Goal: Find specific page/section: Locate a particular part of the current website

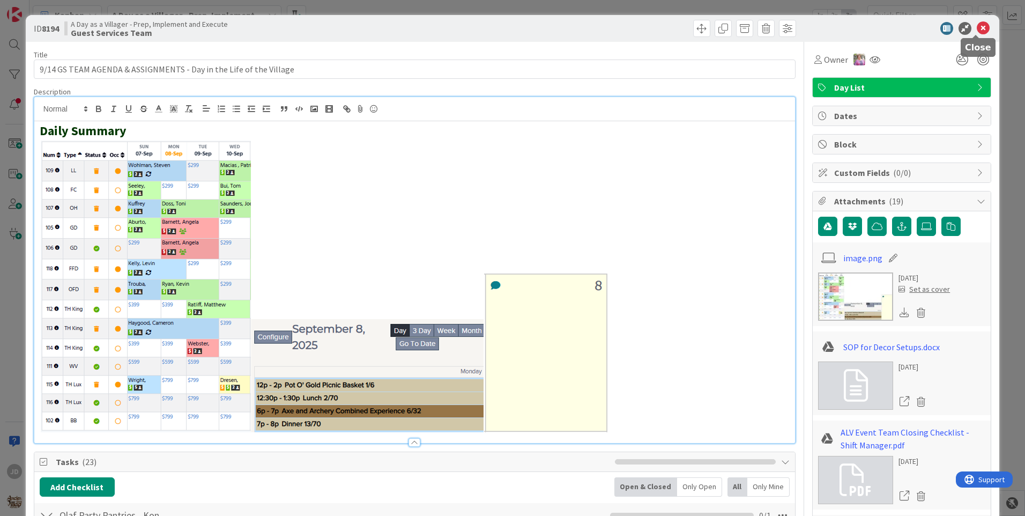
click at [977, 28] on icon at bounding box center [983, 28] width 13 height 13
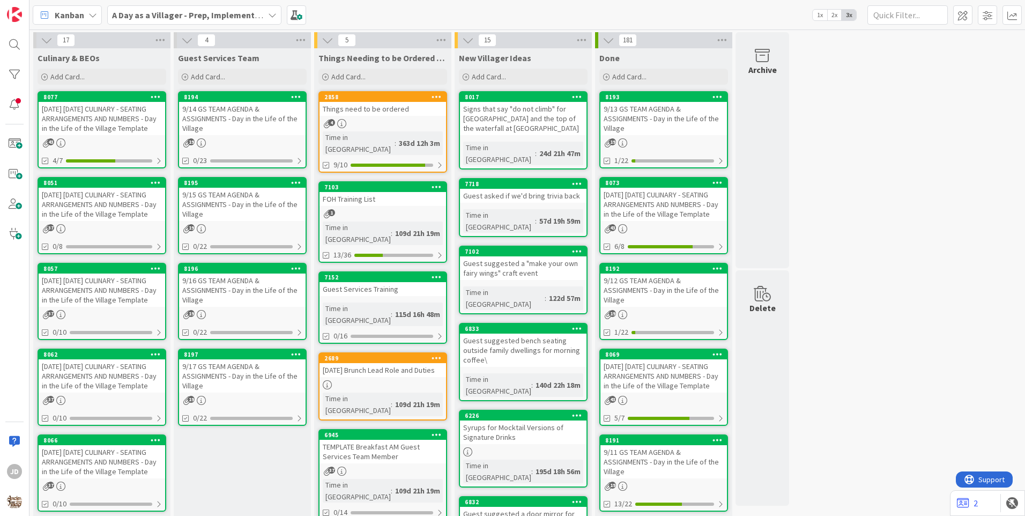
click at [92, 117] on div "[DATE] [DATE] CULINARY - SEATING ARRANGEMENTS AND NUMBERS - Day in the Life of …" at bounding box center [102, 118] width 127 height 33
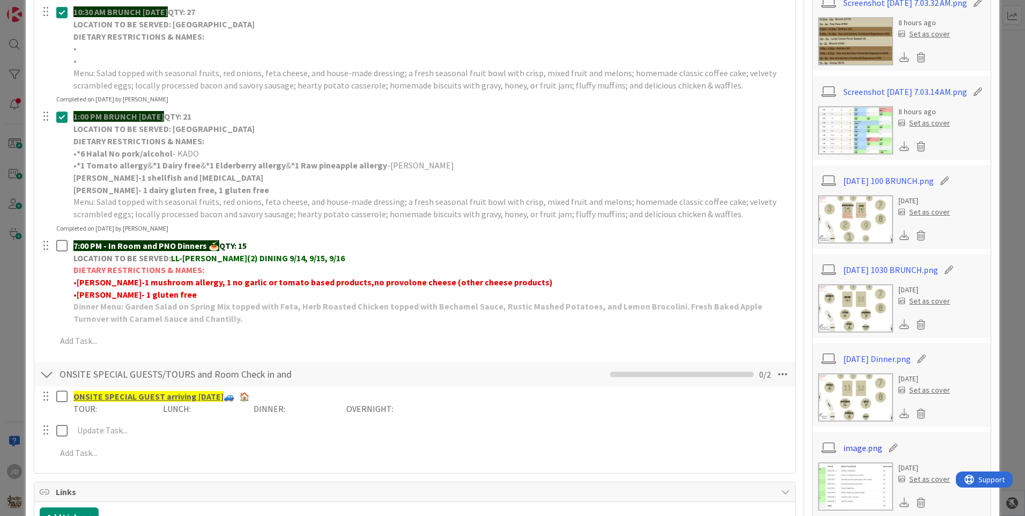
scroll to position [398, 0]
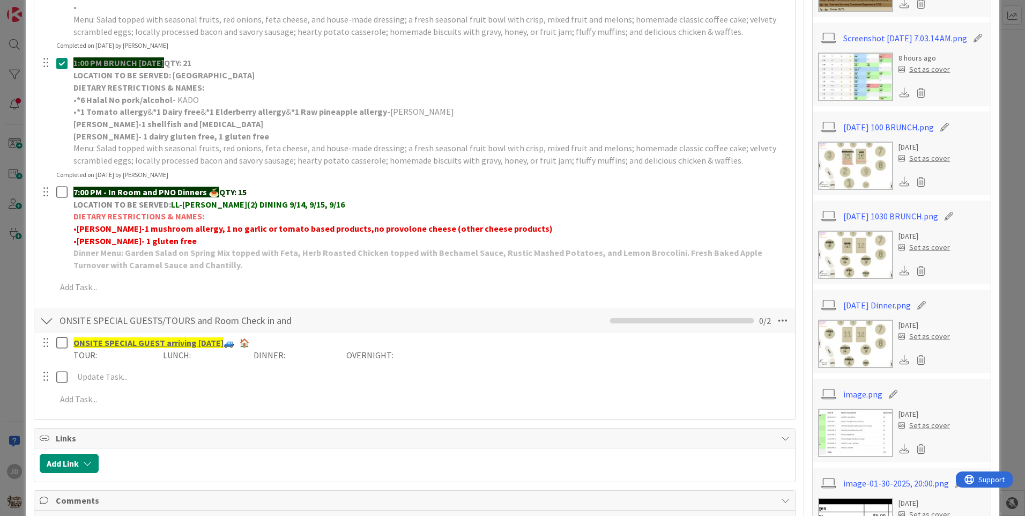
click at [860, 353] on img at bounding box center [855, 344] width 75 height 48
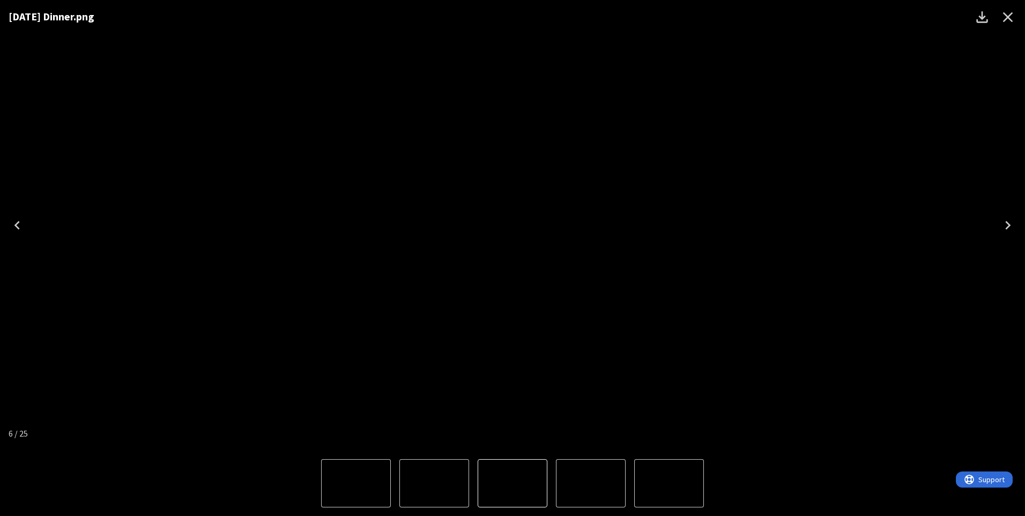
click at [1001, 17] on icon "Close" at bounding box center [1008, 17] width 17 height 17
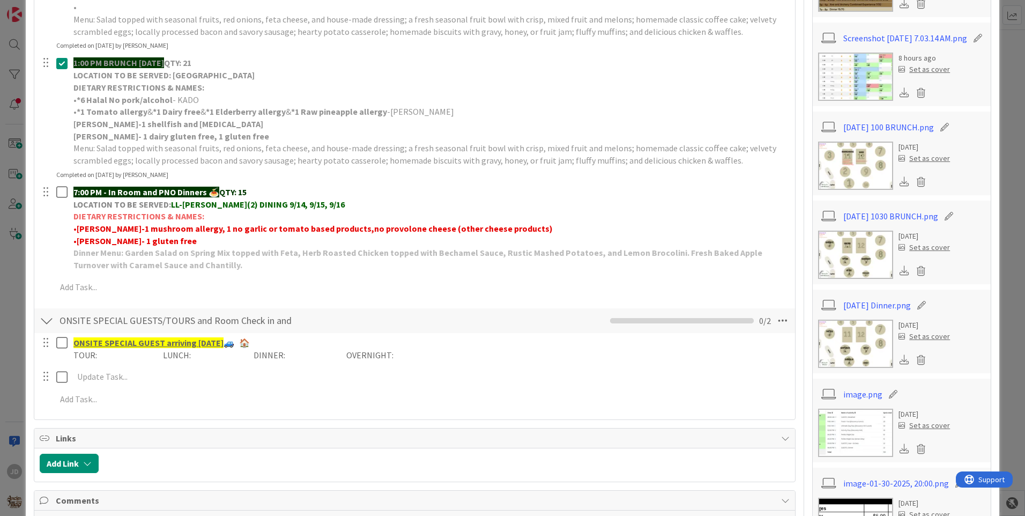
click at [866, 361] on img at bounding box center [855, 344] width 75 height 48
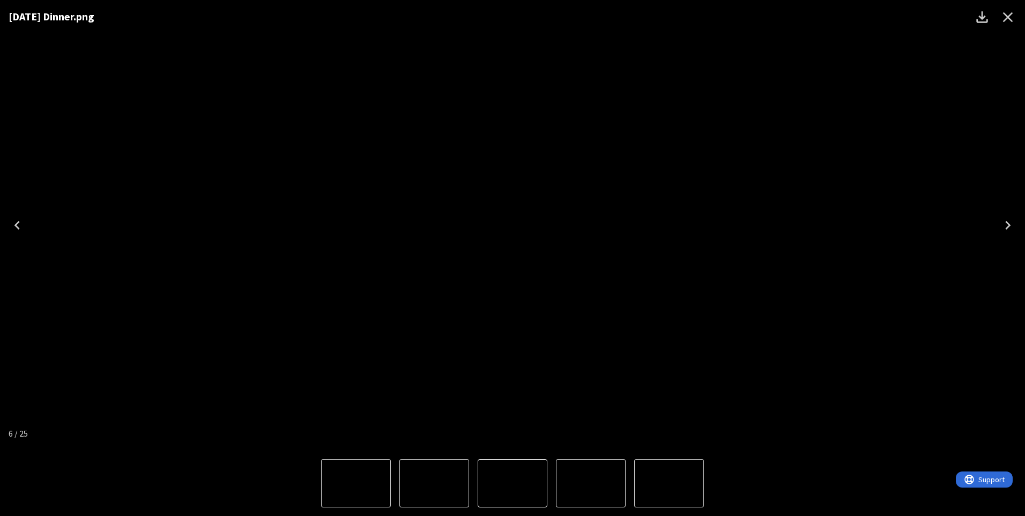
click at [1002, 18] on icon "Close" at bounding box center [1008, 17] width 17 height 17
